Goal: Task Accomplishment & Management: Complete application form

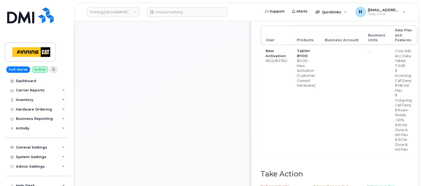
scroll to position [133, 0]
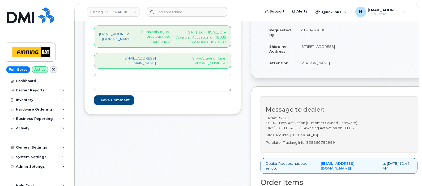
click at [333, 143] on div "Message to dealer: Tablet BYOD $0.00 - New Activation (Customer Owned Hardware)…" at bounding box center [339, 124] width 157 height 56
copy p "335660752999"
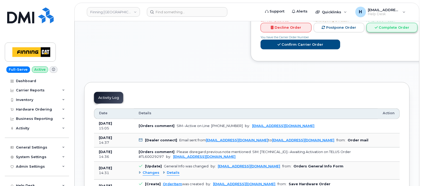
click at [375, 33] on link "Complete Order" at bounding box center [392, 28] width 51 height 10
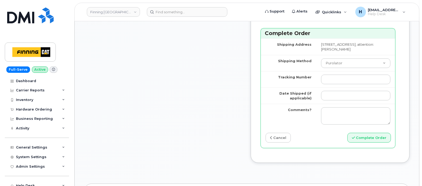
scroll to position [565, 0]
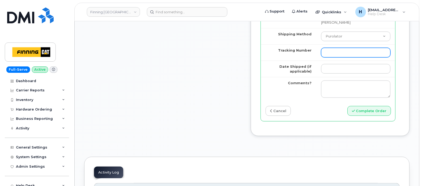
click at [327, 57] on input "Tracking Number" at bounding box center [355, 53] width 69 height 10
paste input "335660752999"
type input "335660752999"
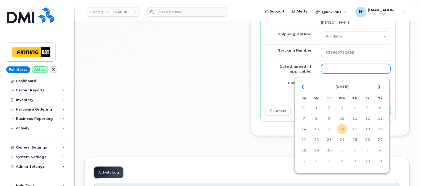
drag, startPoint x: 326, startPoint y: 72, endPoint x: 329, endPoint y: 73, distance: 3.1
click at [327, 73] on input "Date Shipped (if applicable)" at bounding box center [355, 69] width 69 height 10
drag, startPoint x: 342, startPoint y: 126, endPoint x: 326, endPoint y: 125, distance: 15.5
click at [342, 126] on td "17" at bounding box center [342, 129] width 10 height 10
type input "2025-09-17"
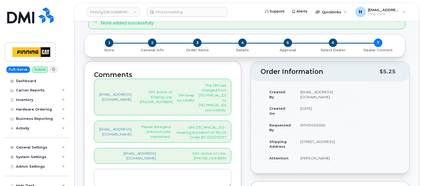
scroll to position [66, 0]
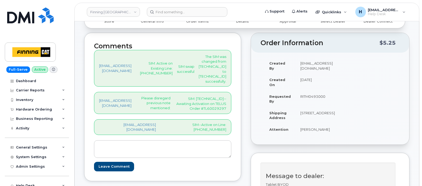
click at [188, 111] on p "SIM: [TECHNICAL_ID]--Awaiting Activation on TELUS Order #TL60029297" at bounding box center [201, 103] width 52 height 15
copy p "[TECHNICAL_ID]"
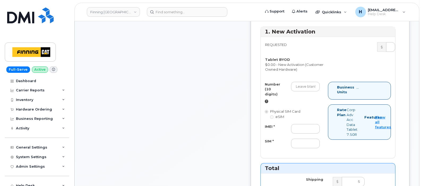
scroll to position [399, 0]
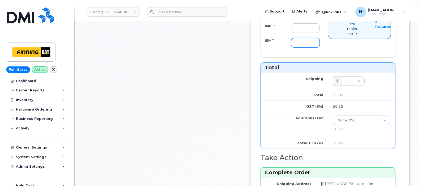
click at [307, 43] on input "SIM *" at bounding box center [305, 43] width 29 height 10
paste input "[TECHNICAL_ID]"
type input "[TECHNICAL_ID]"
click at [293, 32] on input "IMEI *" at bounding box center [305, 28] width 29 height 10
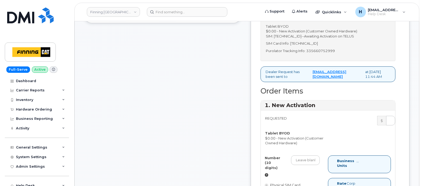
scroll to position [133, 0]
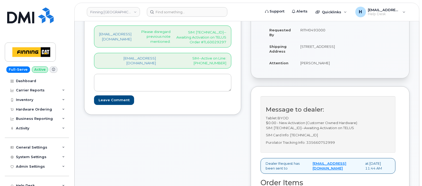
type input "x"
drag, startPoint x: 202, startPoint y: 69, endPoint x: 238, endPoint y: 69, distance: 36.4
click at [238, 69] on div "Comments [EMAIL_ADDRESS][DOMAIN_NAME] SIM: Active on Existing Line: [PHONE_NUMB…" at bounding box center [162, 40] width 157 height 149
copy p "[PHONE_NUMBER]"
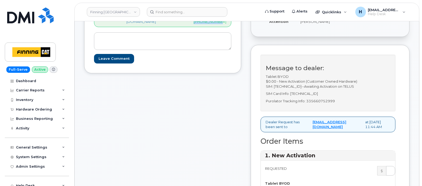
scroll to position [232, 0]
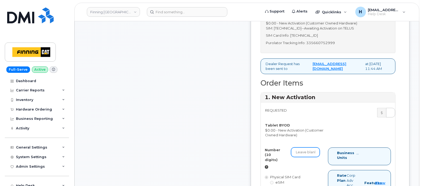
click at [301, 156] on input "Number (10 digits)" at bounding box center [305, 152] width 29 height 10
paste input "[PHONE_NUMBER]"
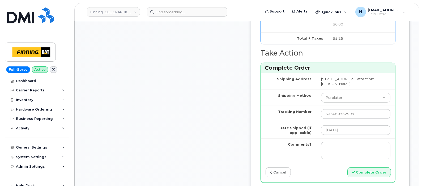
scroll to position [531, 0]
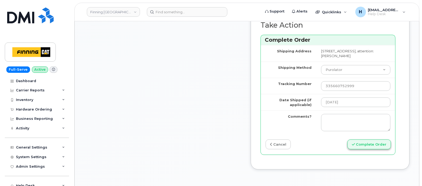
type input "7803120497"
click at [368, 143] on button "Complete Order" at bounding box center [370, 144] width 44 height 10
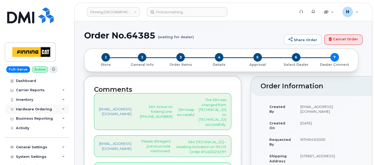
click at [31, 109] on div "Hardware Ordering" at bounding box center [34, 109] width 36 height 4
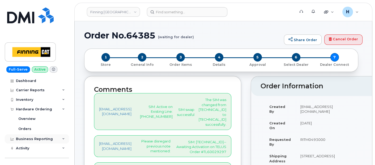
click at [30, 134] on div "Business Reporting" at bounding box center [37, 139] width 64 height 10
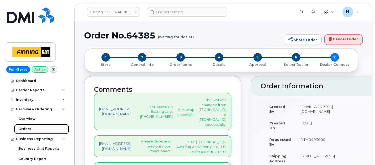
click at [32, 132] on link "Orders" at bounding box center [41, 129] width 55 height 10
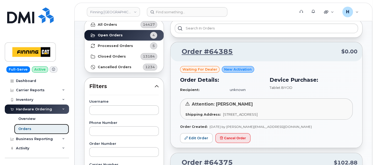
scroll to position [59, 0]
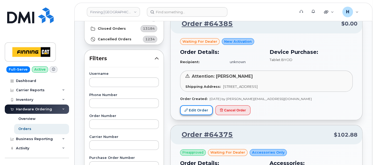
click at [200, 110] on link "Edit Order" at bounding box center [196, 110] width 33 height 10
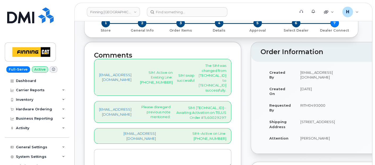
scroll to position [59, 0]
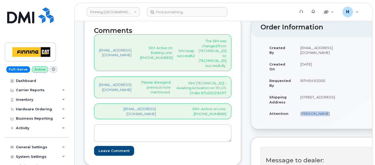
drag, startPoint x: 300, startPoint y: 117, endPoint x: 326, endPoint y: 117, distance: 26.3
click at [326, 117] on td "[PERSON_NAME]" at bounding box center [318, 114] width 44 height 12
copy td "[PERSON_NAME]"
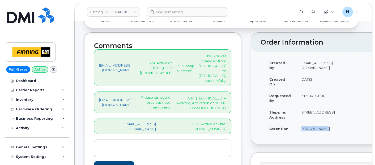
scroll to position [0, 0]
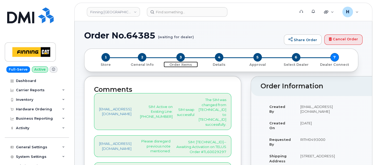
click at [184, 59] on span "3" at bounding box center [180, 57] width 9 height 9
click at [181, 57] on span "3" at bounding box center [180, 57] width 9 height 9
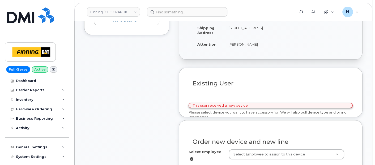
scroll to position [147, 0]
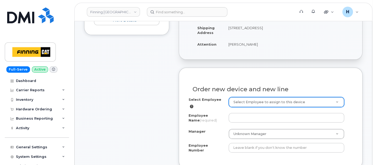
paste input "[PERSON_NAME]"
type input "[PERSON_NAME]"
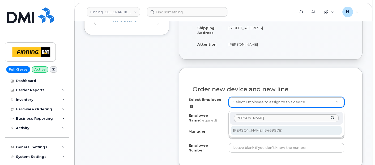
type input "[PERSON_NAME]"
type input "58029"
type input "[PERSON_NAME]"
type input "3469978"
select select "D54"
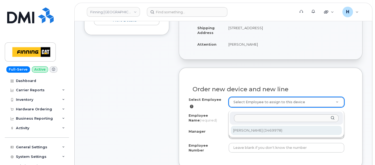
select select "OOMAAAA"
select select "15256"
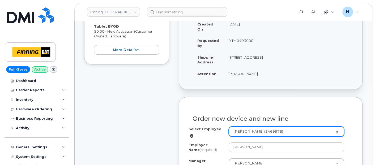
scroll to position [289, 0]
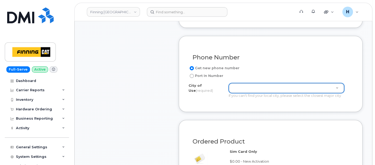
drag, startPoint x: 225, startPoint y: 61, endPoint x: 247, endPoint y: 64, distance: 21.5
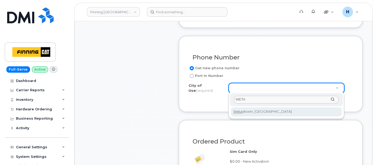
type input "WETA"
type input "549"
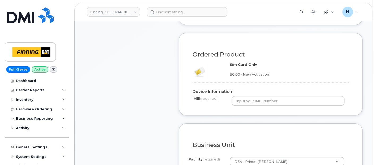
scroll to position [377, 0]
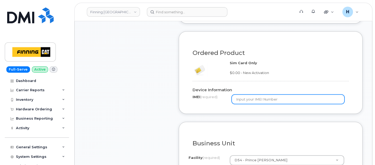
click at [249, 101] on input "text" at bounding box center [288, 100] width 113 height 10
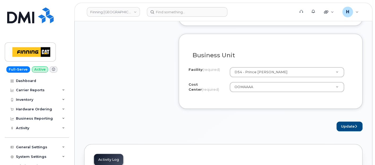
scroll to position [466, 0]
type input "X"
click at [342, 123] on button "Update" at bounding box center [350, 126] width 26 height 10
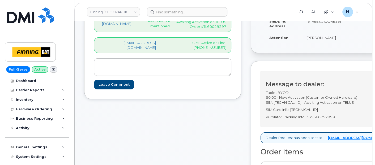
scroll to position [177, 0]
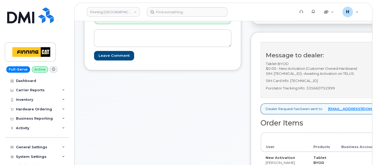
click at [319, 91] on p "Purolator Tracking Info: 335660752999" at bounding box center [348, 88] width 165 height 5
copy p "335660752999"
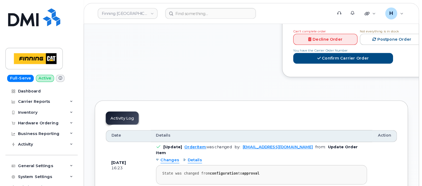
scroll to position [413, 0]
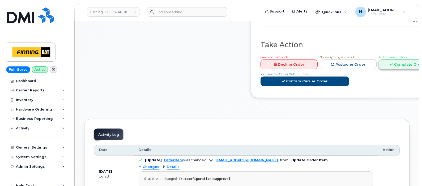
click at [375, 69] on link "Complete Order" at bounding box center [407, 65] width 57 height 10
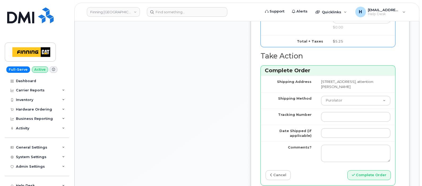
scroll to position [546, 0]
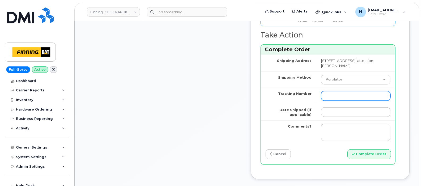
click at [325, 91] on input "Tracking Number" at bounding box center [355, 96] width 69 height 10
paste input "335660752999"
type input "335660752999"
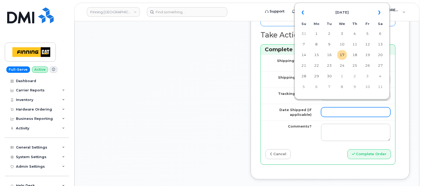
click at [323, 107] on input "Date Shipped (if applicable)" at bounding box center [355, 112] width 69 height 10
click at [342, 55] on td "17" at bounding box center [342, 55] width 10 height 10
type input "2025-09-17"
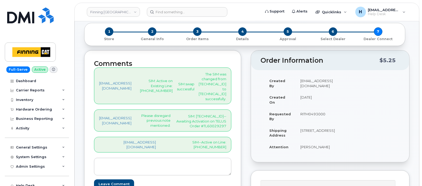
scroll to position [81, 0]
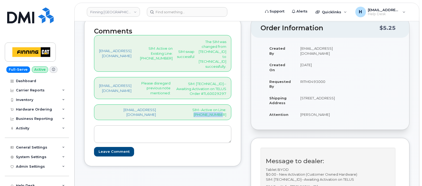
drag, startPoint x: 201, startPoint y: 122, endPoint x: 236, endPoint y: 124, distance: 35.4
click at [236, 124] on div "Comments hakaur@dminc.com SIM: Active on Existing Line: 250-617-8324 SIM swap s…" at bounding box center [162, 92] width 157 height 149
copy p "780-312-0497"
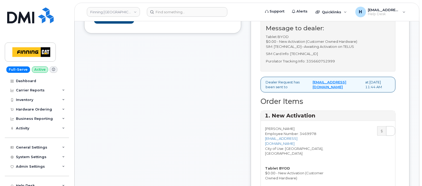
scroll to position [314, 0]
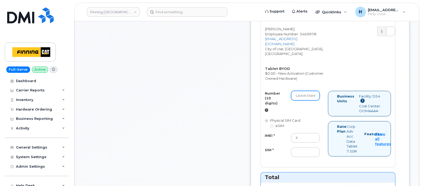
click at [303, 91] on input "Number (10 digits)" at bounding box center [305, 96] width 29 height 10
paste input "780-312-0497"
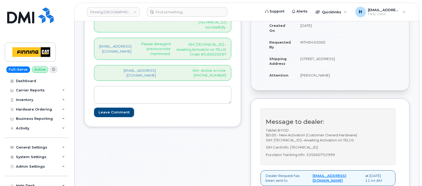
scroll to position [81, 0]
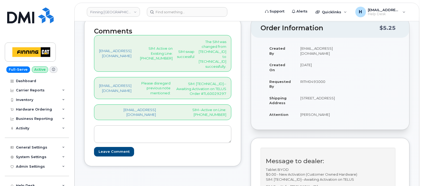
type input "7803120497"
click at [196, 96] on p "SIM: 8912230102357625254--Awaiting Activation on TELUS Order #TL60029297" at bounding box center [201, 88] width 52 height 15
copy p "8912230102357625254"
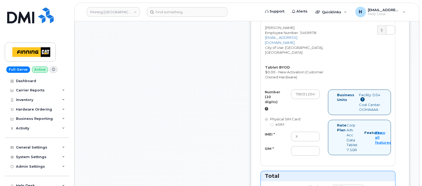
scroll to position [380, 0]
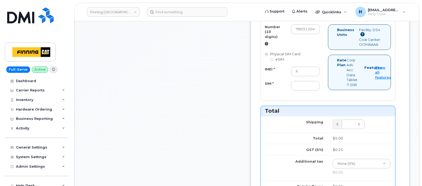
click at [305, 74] on div "IMEI * X SIM *" at bounding box center [292, 79] width 63 height 24
click at [305, 81] on input "SIM *" at bounding box center [305, 86] width 29 height 10
paste input "8912230102357625254"
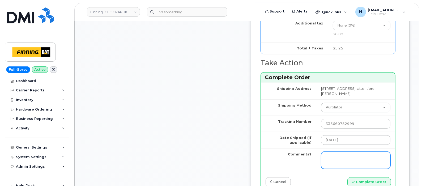
scroll to position [546, 0]
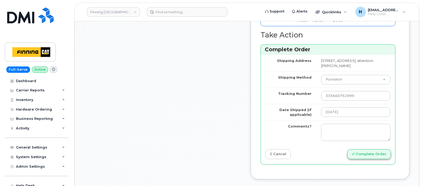
type input "8912230102357625254"
click at [362, 149] on button "Complete Order" at bounding box center [370, 154] width 44 height 10
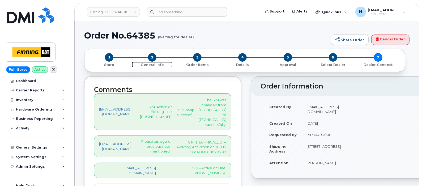
click at [149, 56] on span "2" at bounding box center [152, 57] width 9 height 9
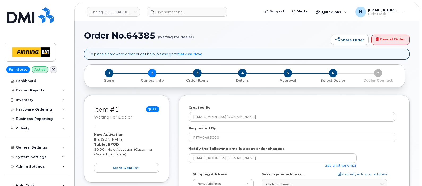
select select
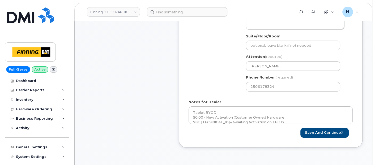
scroll to position [206, 0]
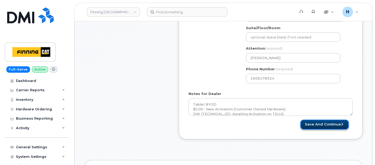
click at [306, 121] on button "Save and Continue" at bounding box center [325, 125] width 48 height 10
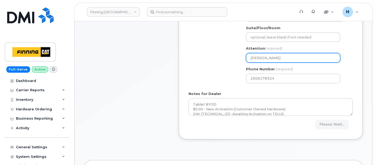
drag, startPoint x: 248, startPoint y: 58, endPoint x: 243, endPoint y: 58, distance: 5.3
click at [243, 58] on div "AB [GEOGRAPHIC_DATA] Search your address... Manually edit your address Click to…" at bounding box center [295, 26] width 107 height 122
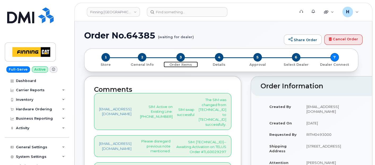
click at [180, 57] on span "3" at bounding box center [180, 57] width 9 height 9
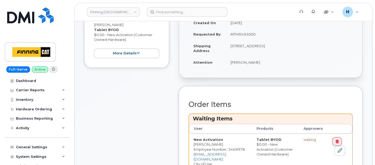
scroll to position [147, 0]
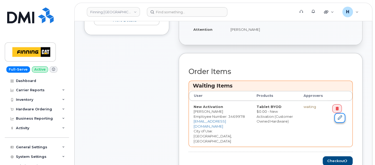
click at [338, 117] on icon at bounding box center [340, 118] width 4 height 4
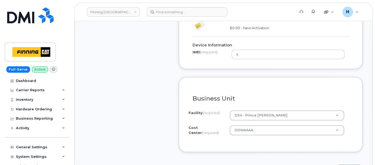
scroll to position [443, 0]
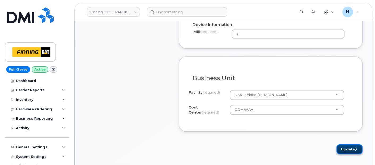
click at [346, 146] on button "Update" at bounding box center [350, 150] width 26 height 10
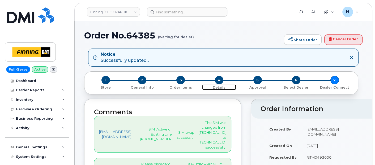
click at [221, 81] on span "4" at bounding box center [219, 80] width 9 height 9
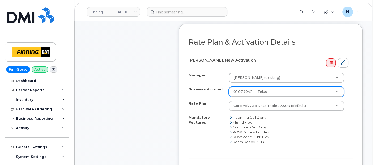
scroll to position [206, 0]
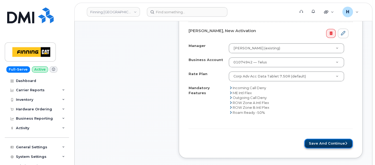
click at [328, 141] on button "Save and Continue" at bounding box center [329, 144] width 48 height 10
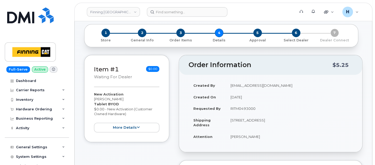
scroll to position [0, 0]
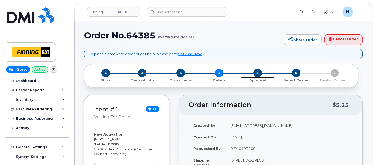
click at [259, 73] on span "5" at bounding box center [257, 73] width 9 height 9
click at [277, 73] on div "6 Select Dealer" at bounding box center [296, 76] width 39 height 14
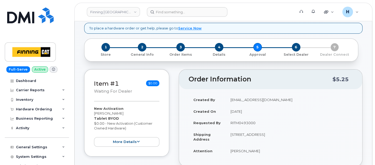
scroll to position [59, 0]
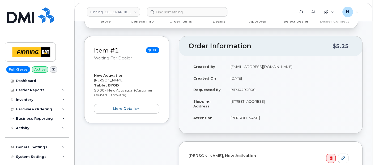
copy td "RITM0493000"
drag, startPoint x: 229, startPoint y: 89, endPoint x: 256, endPoint y: 90, distance: 27.1
click at [256, 90] on td "RITM0493000" at bounding box center [289, 90] width 127 height 12
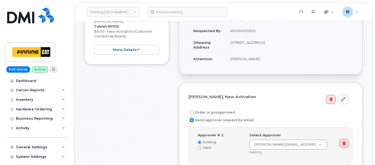
click at [205, 109] on label "Order is preapproved" at bounding box center [212, 112] width 46 height 6
click at [194, 111] on input "Order is preapproved" at bounding box center [192, 113] width 4 height 4
radio input "true"
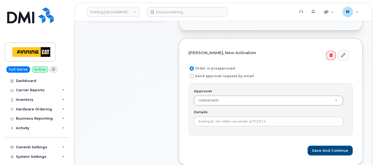
scroll to position [206, 0]
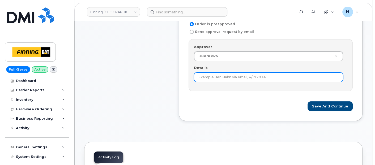
click at [204, 74] on input "Details" at bounding box center [268, 78] width 149 height 10
paste input "RITM0493000"
type input "RITM0493000"
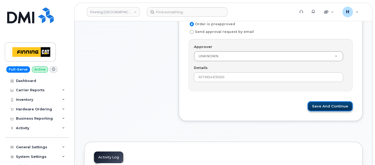
click at [314, 106] on button "Save and Continue" at bounding box center [330, 107] width 45 height 10
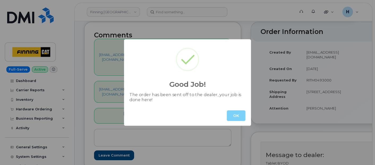
scroll to position [88, 0]
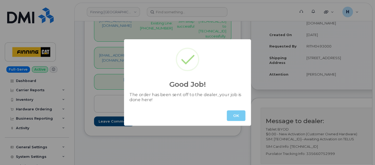
click at [233, 118] on button "OK" at bounding box center [236, 116] width 19 height 11
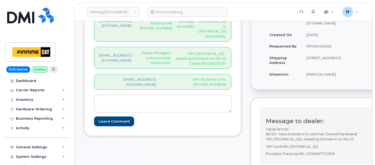
scroll to position [147, 0]
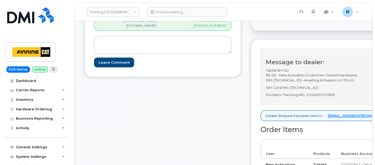
click at [319, 98] on p "Purolator Tracking Info: 335660752999" at bounding box center [348, 94] width 165 height 5
copy p "335660752999"
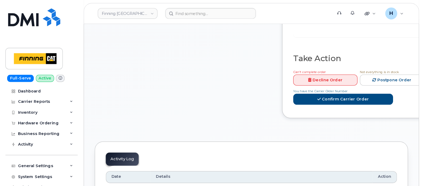
scroll to position [384, 0]
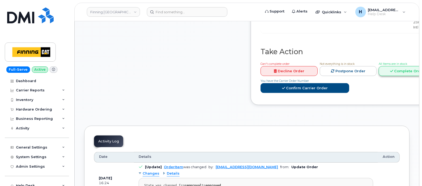
click at [375, 73] on link "Complete Order" at bounding box center [407, 71] width 57 height 10
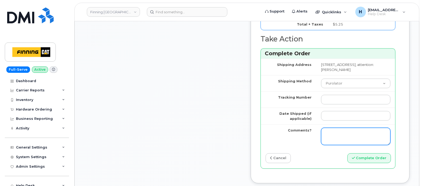
scroll to position [550, 0]
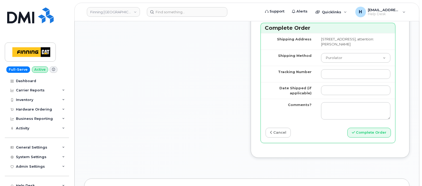
drag, startPoint x: 323, startPoint y: 61, endPoint x: 323, endPoint y: 73, distance: 12.2
click at [323, 66] on td at bounding box center [355, 74] width 79 height 16
click at [324, 73] on td at bounding box center [355, 74] width 79 height 16
click at [324, 69] on input "Tracking Number" at bounding box center [355, 74] width 69 height 10
paste input "335660752999"
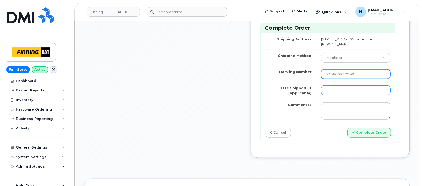
type input "335660752999"
click at [323, 86] on input "Date Shipped (if applicable)" at bounding box center [355, 91] width 69 height 10
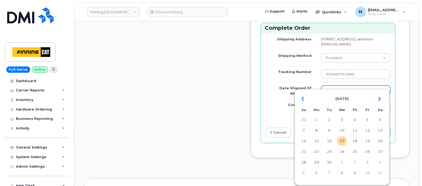
type input "[DATE]"
type input "7803120497"
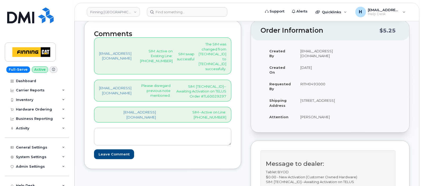
scroll to position [18, 0]
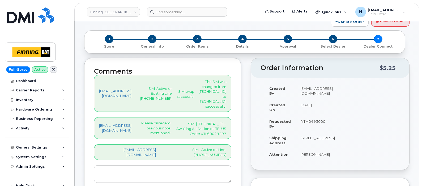
click at [219, 136] on p "SIM: [TECHNICAL_ID]--Awaiting Activation on TELUS Order #TL60029297" at bounding box center [201, 128] width 52 height 15
copy p "[TECHNICAL_ID]"
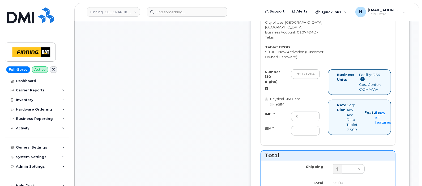
scroll to position [350, 0]
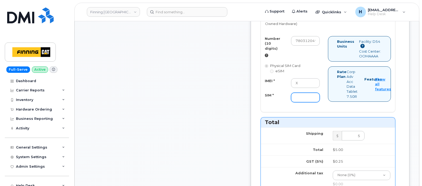
click at [302, 93] on input "SIM *" at bounding box center [305, 98] width 29 height 10
paste input "[TECHNICAL_ID]"
type input "[TECHNICAL_ID]"
click at [301, 37] on input "7803120497" at bounding box center [305, 41] width 29 height 10
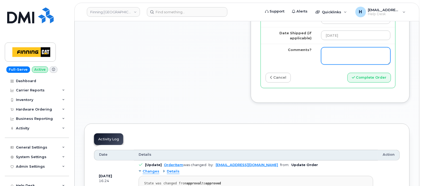
scroll to position [616, 0]
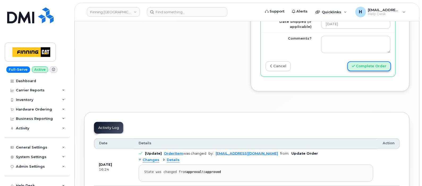
click at [355, 64] on icon "submit" at bounding box center [353, 65] width 3 height 3
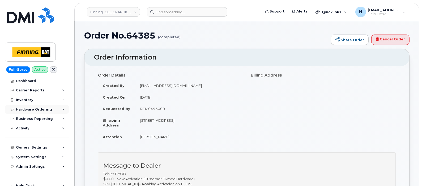
click at [34, 110] on div "Hardware Ordering" at bounding box center [34, 109] width 36 height 4
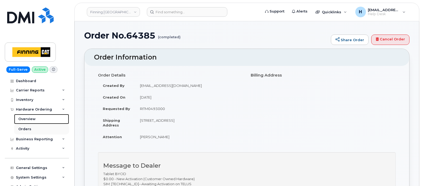
drag, startPoint x: 33, startPoint y: 124, endPoint x: 33, endPoint y: 128, distance: 4.0
click at [33, 124] on link "Overview" at bounding box center [41, 119] width 55 height 10
click at [33, 128] on link "Orders" at bounding box center [41, 129] width 55 height 10
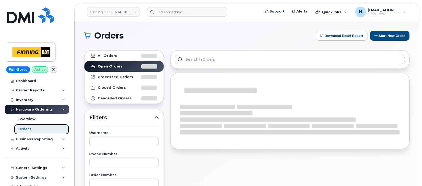
click at [33, 128] on link "Orders" at bounding box center [41, 129] width 55 height 10
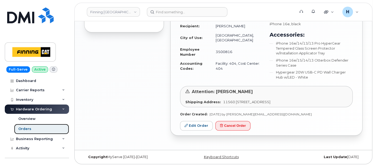
scroll to position [385, 0]
